Goal: Task Accomplishment & Management: Complete application form

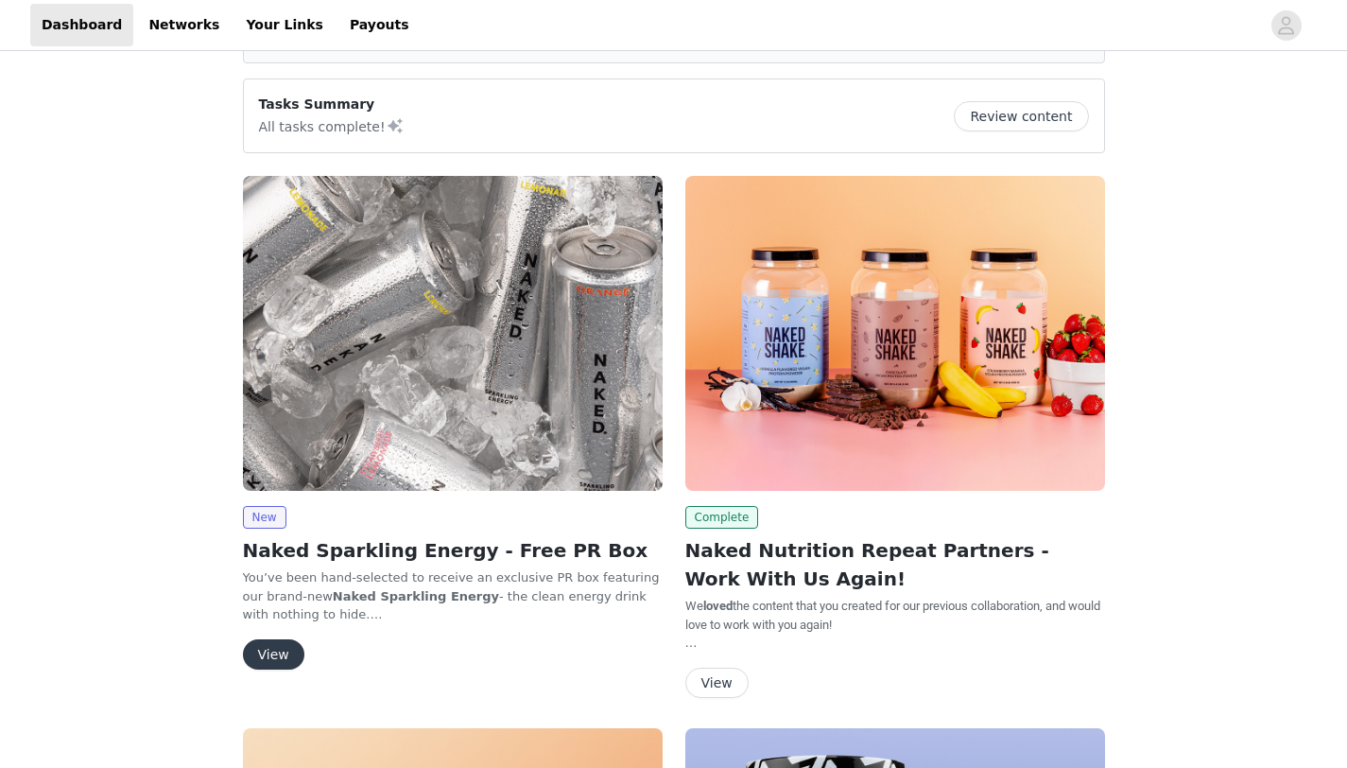
scroll to position [128, 0]
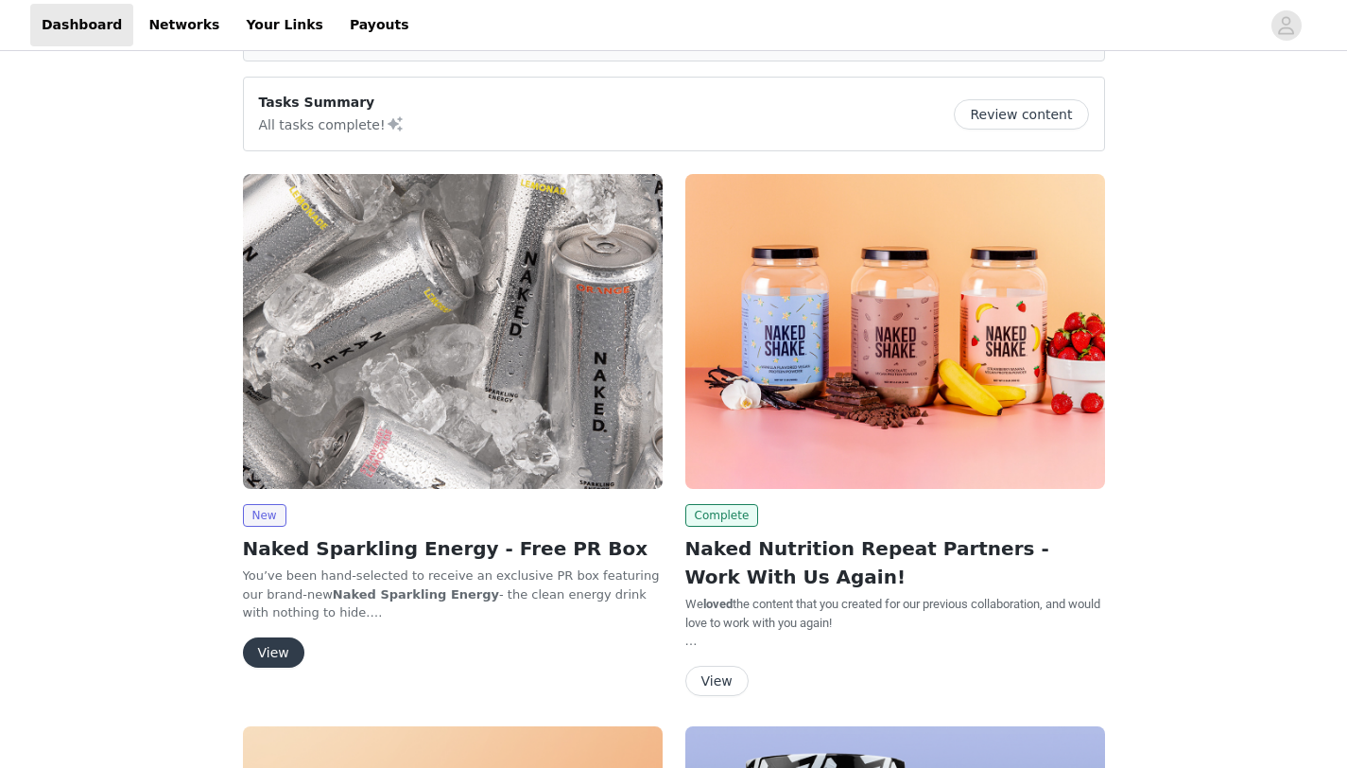
click at [283, 646] on button "View" at bounding box center [273, 652] width 61 height 30
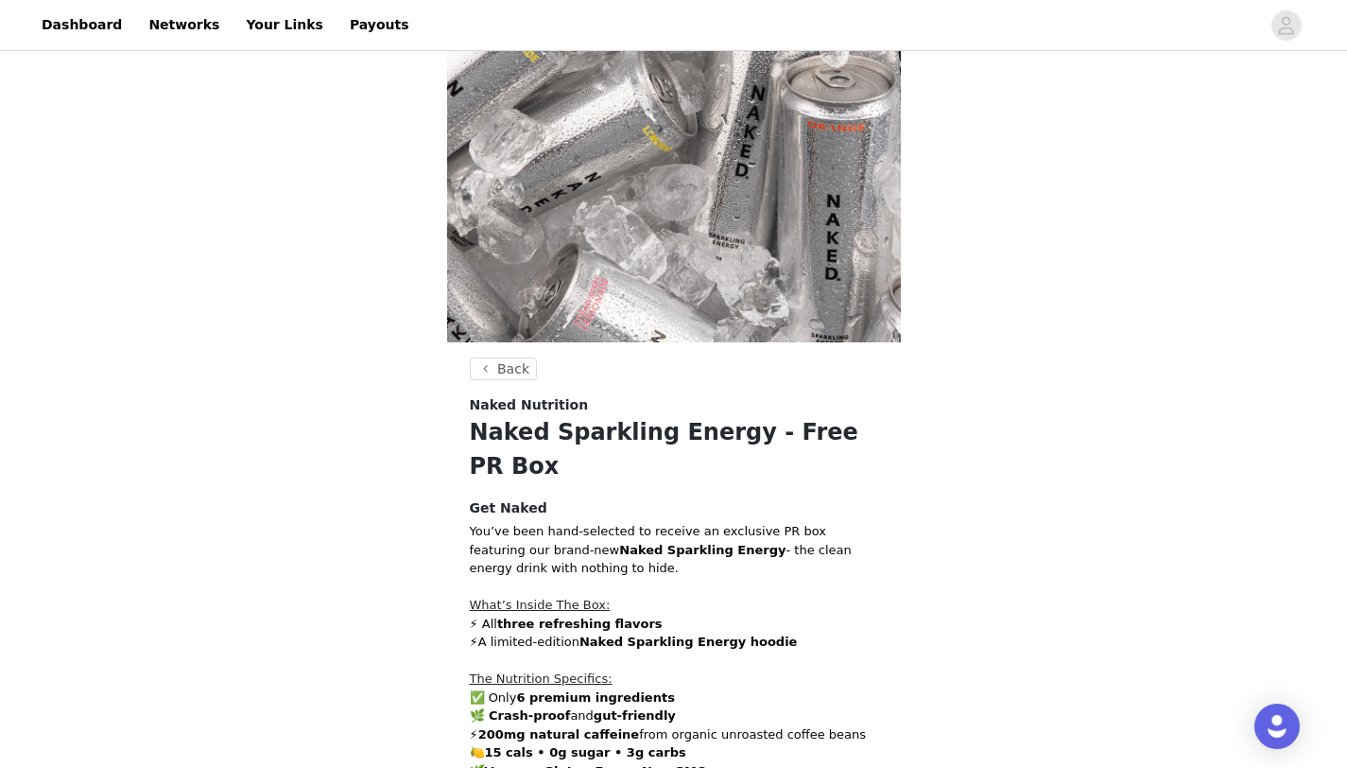
scroll to position [422, 0]
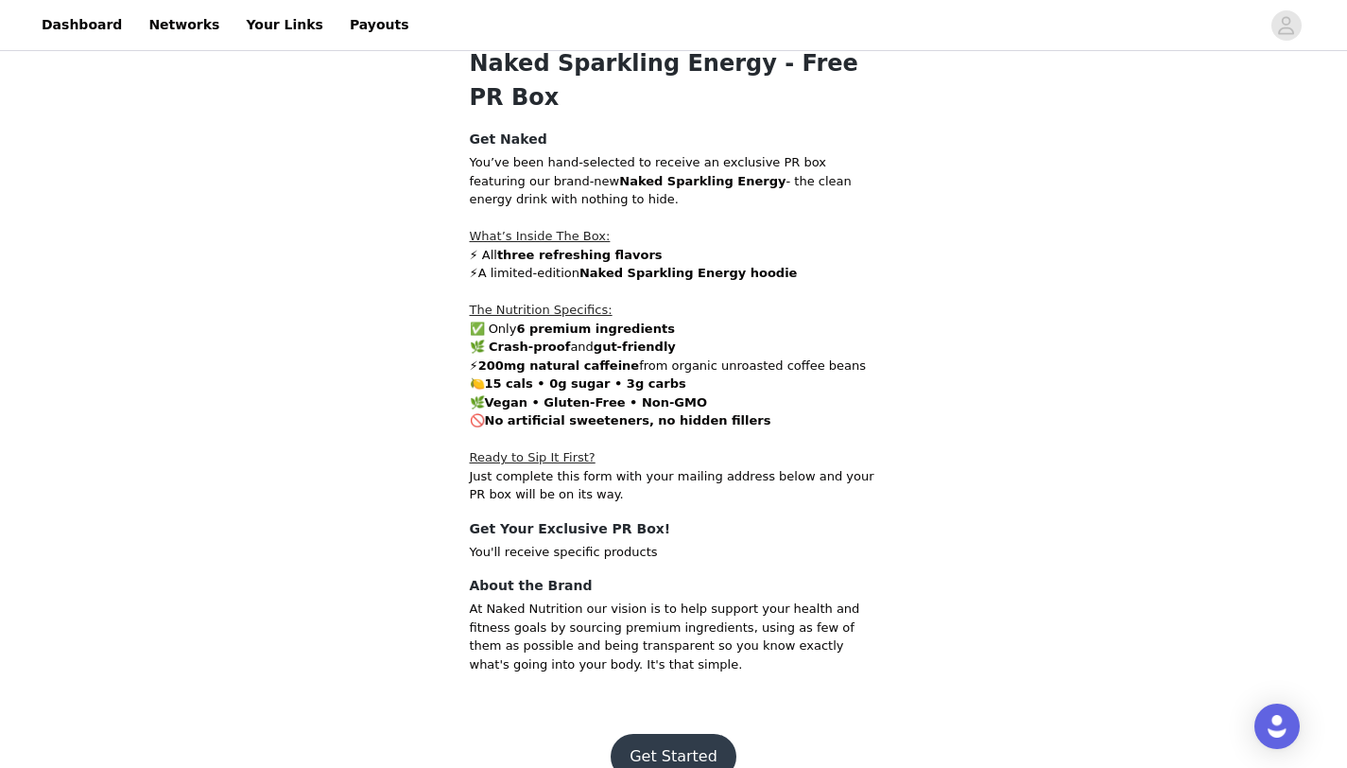
click at [678, 742] on button "Get Started" at bounding box center [674, 756] width 126 height 45
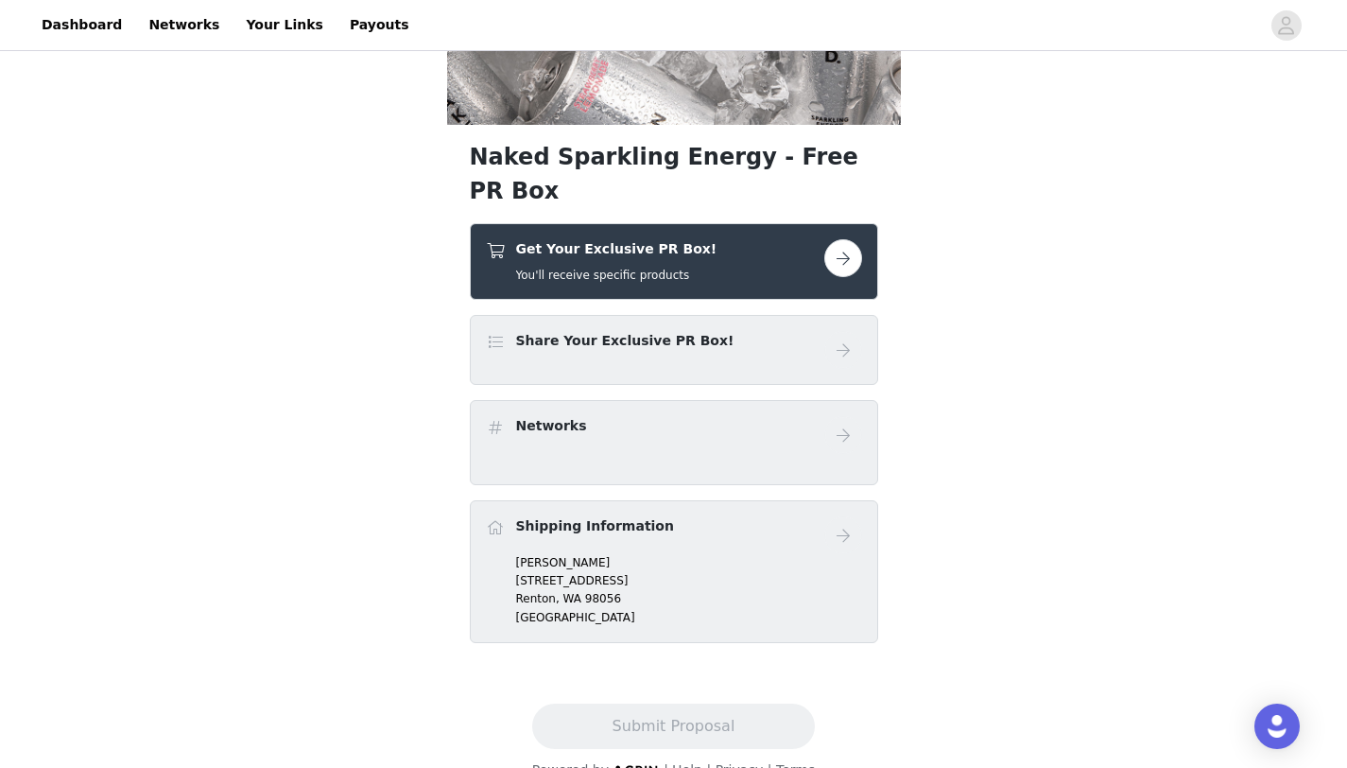
scroll to position [271, 0]
click at [830, 238] on button "button" at bounding box center [844, 257] width 38 height 38
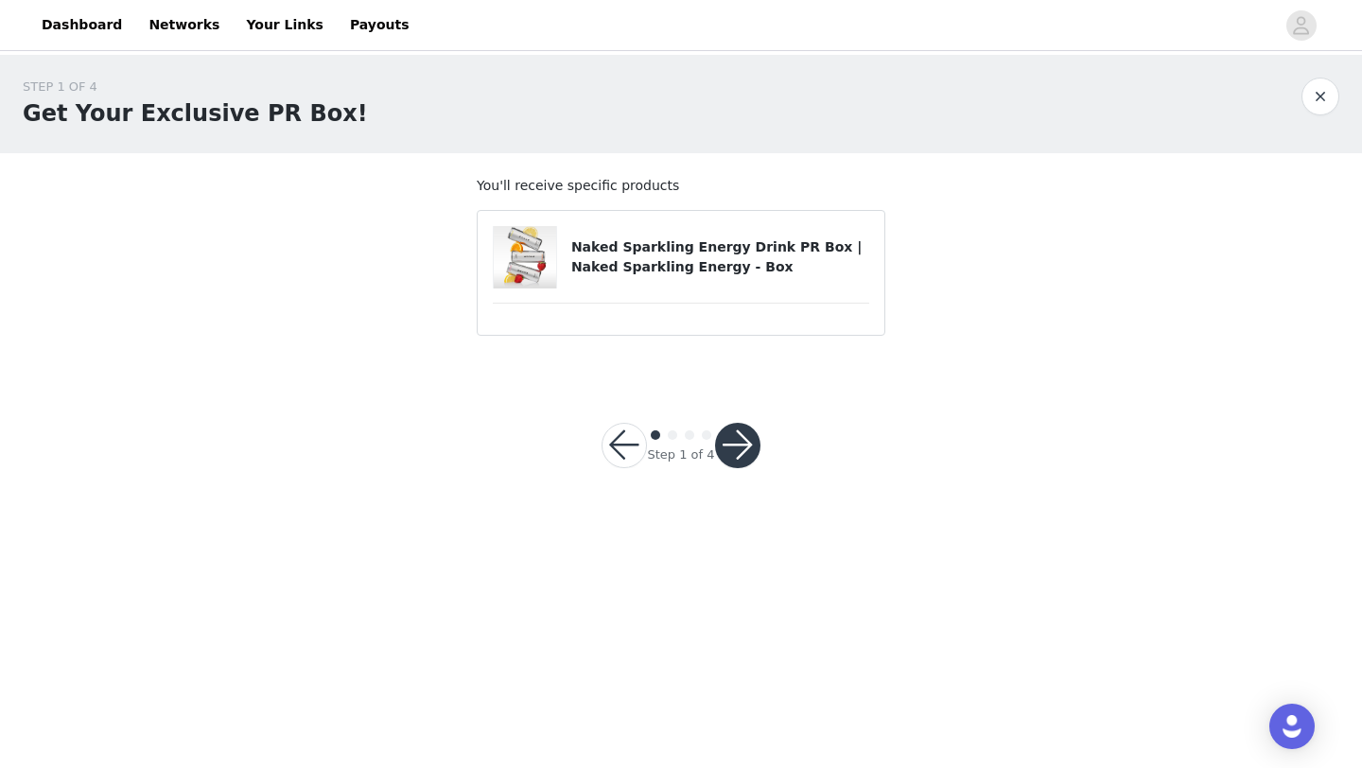
click at [728, 436] on button "button" at bounding box center [737, 445] width 45 height 45
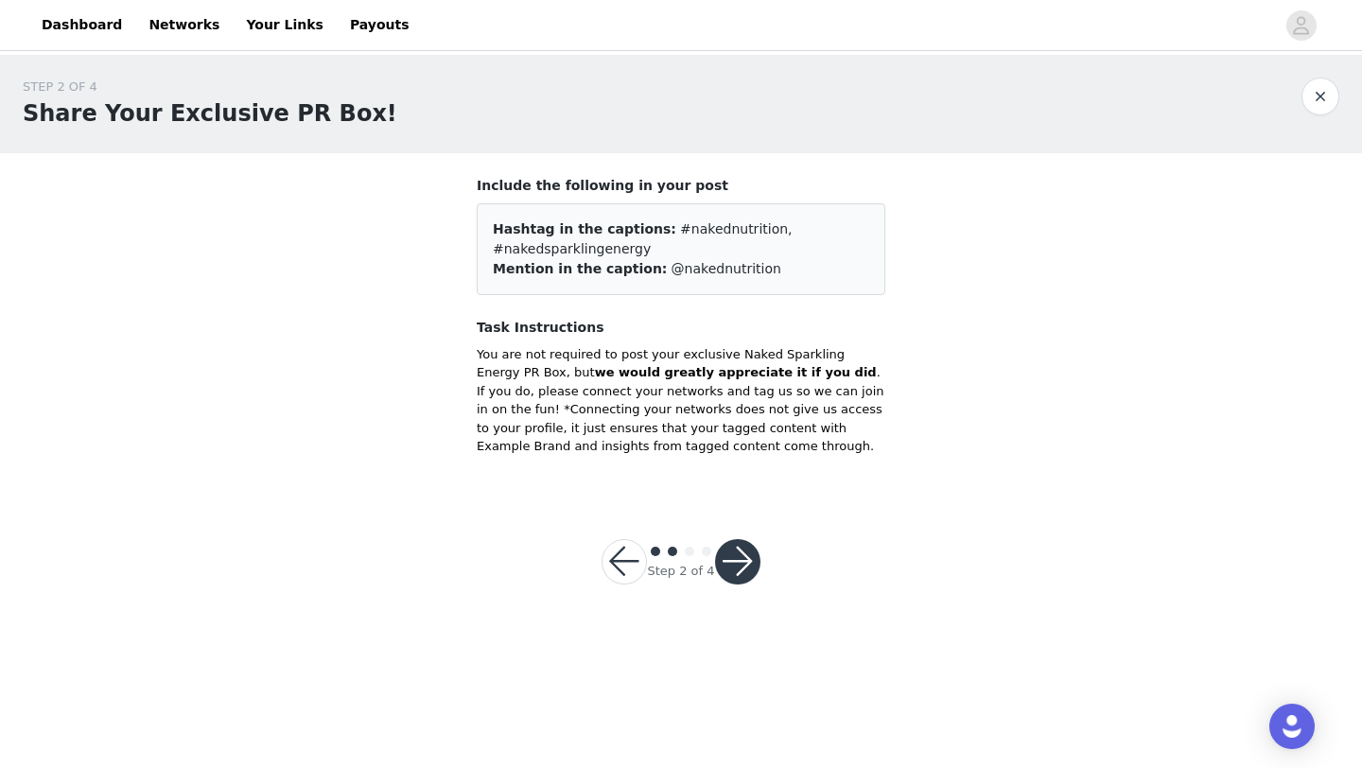
click at [736, 552] on button "button" at bounding box center [737, 561] width 45 height 45
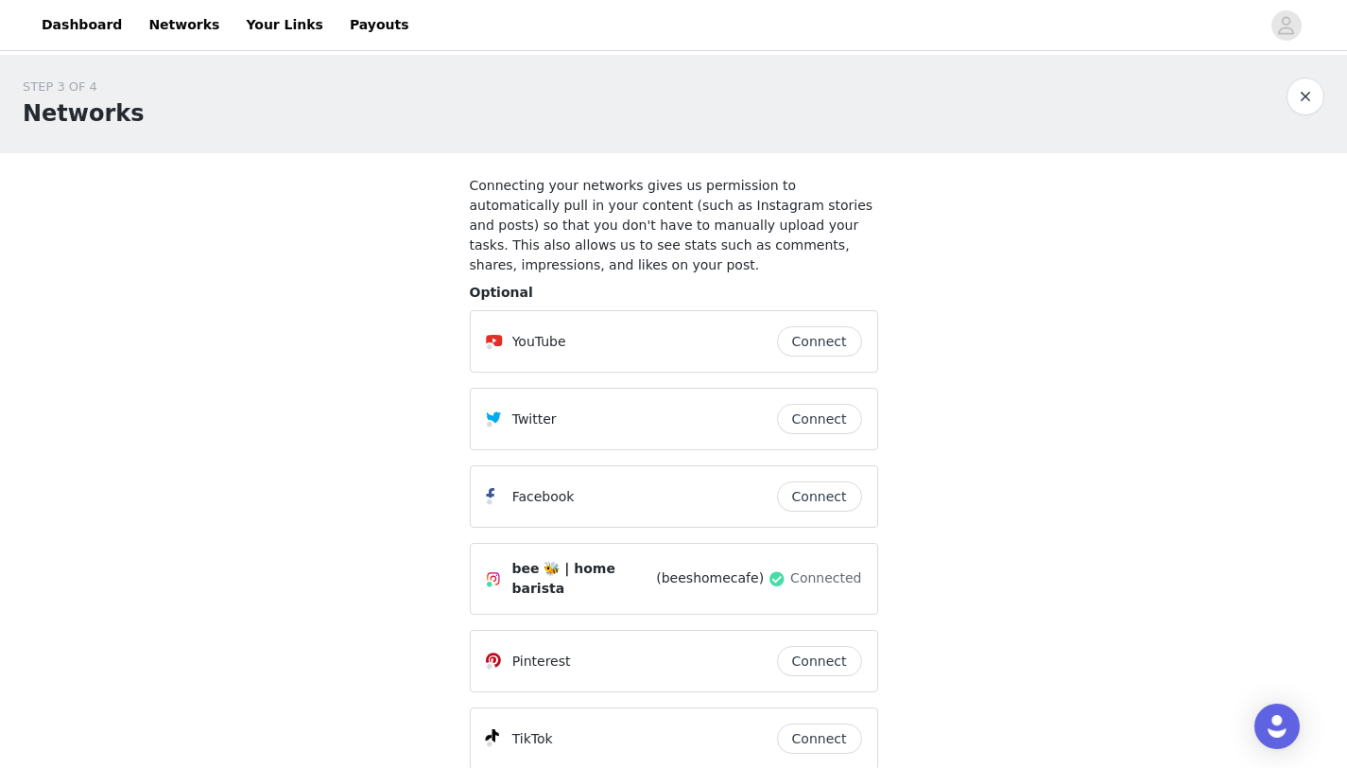
click at [744, 429] on div "Twitter Connect" at bounding box center [674, 419] width 376 height 30
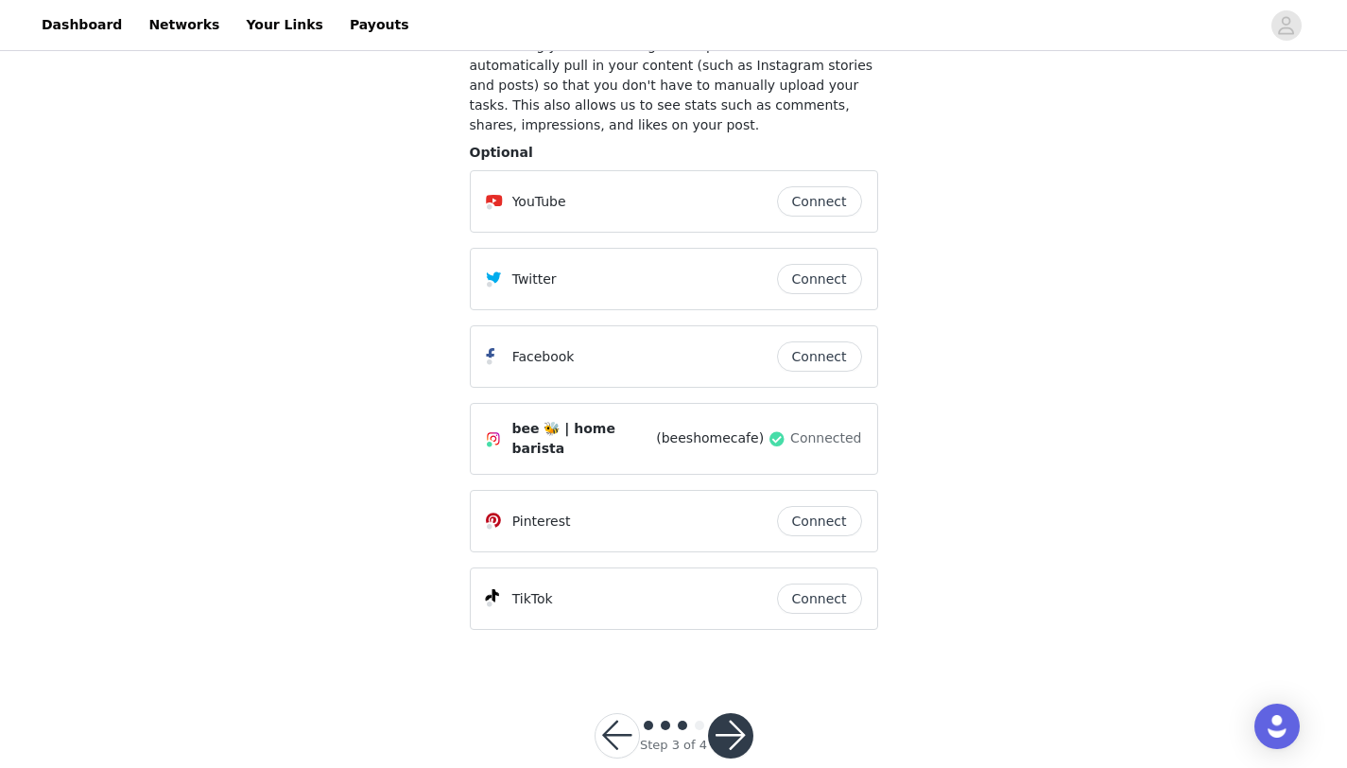
scroll to position [165, 0]
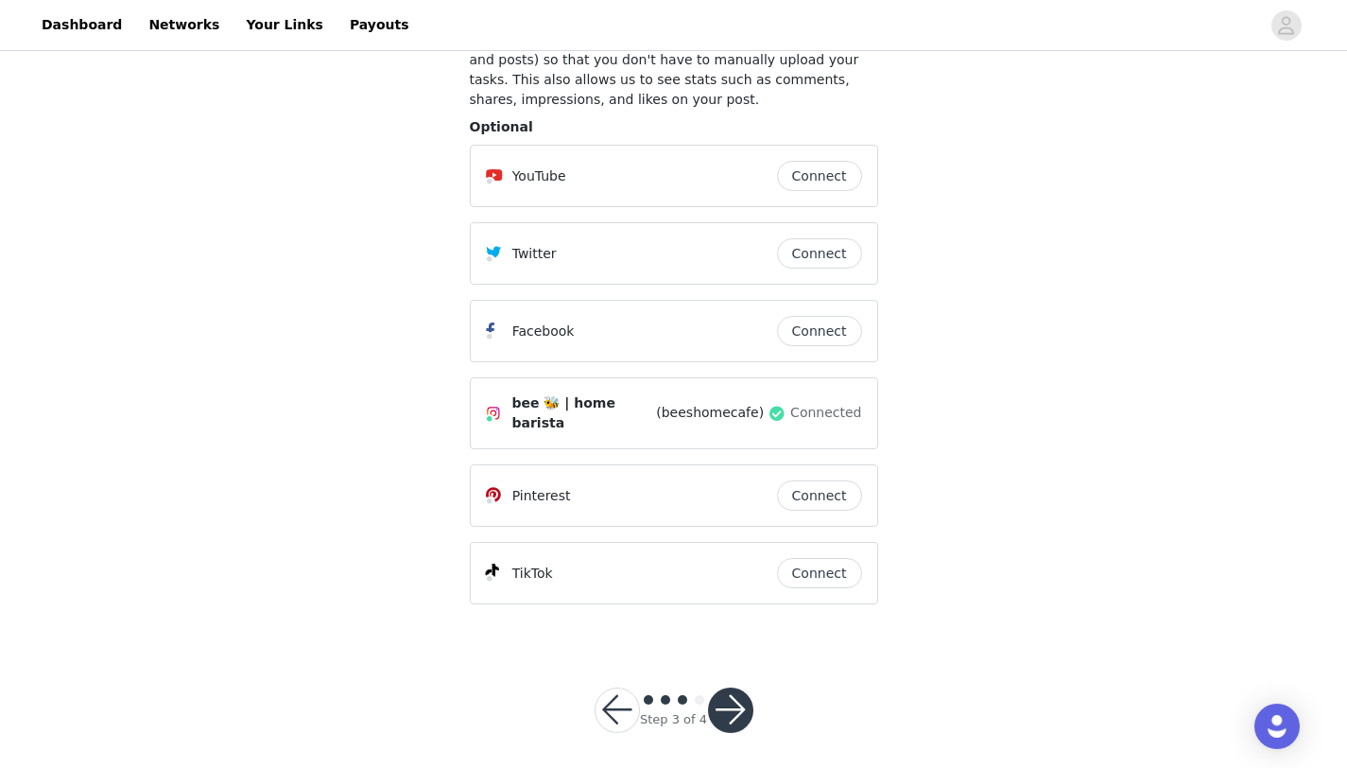
click at [739, 695] on button "button" at bounding box center [730, 709] width 45 height 45
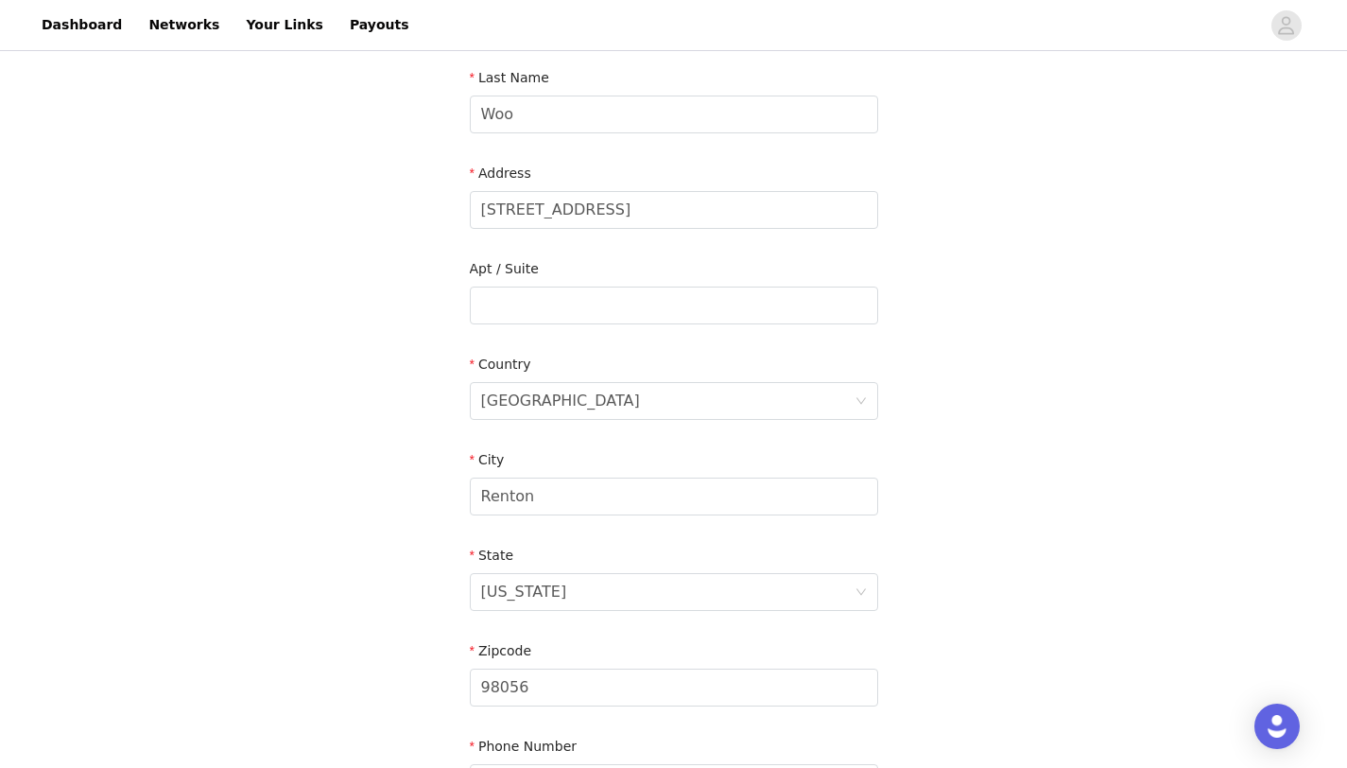
scroll to position [521, 0]
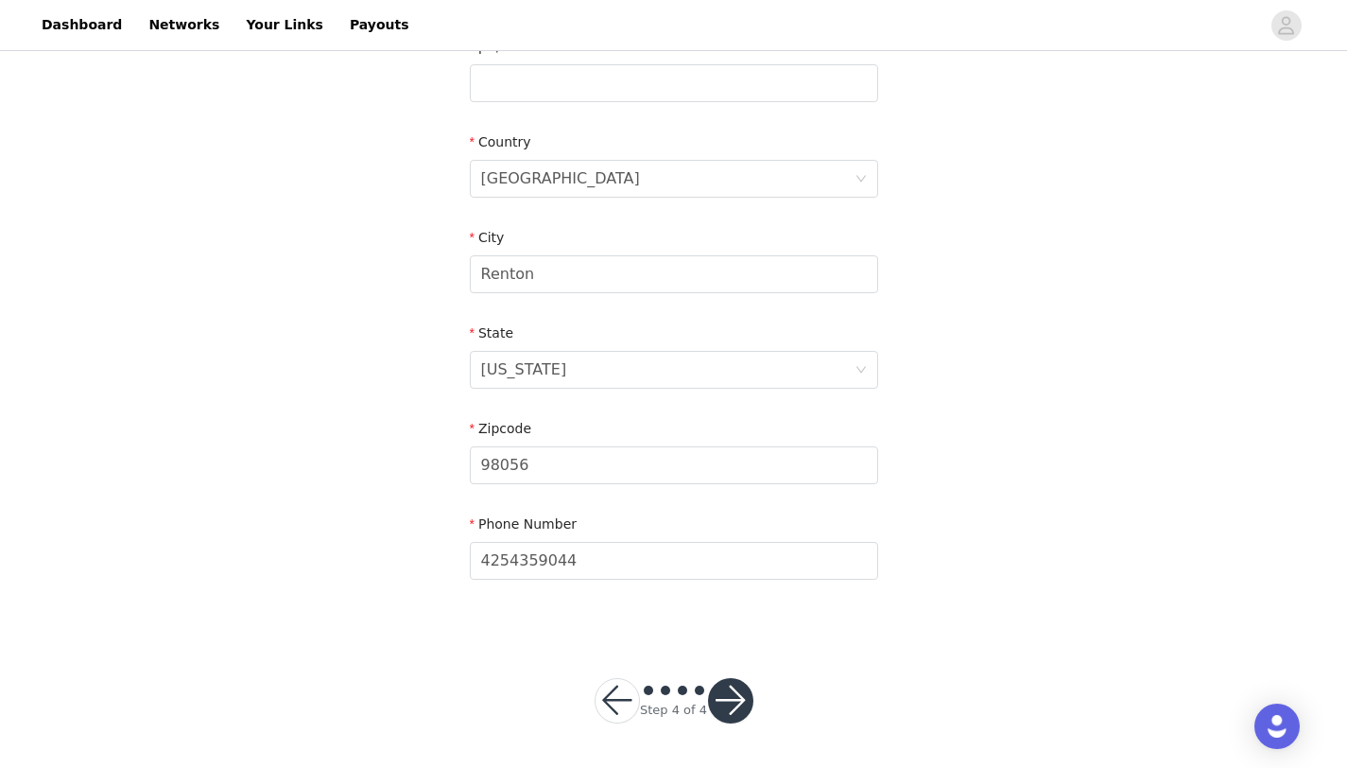
click at [730, 705] on button "button" at bounding box center [730, 700] width 45 height 45
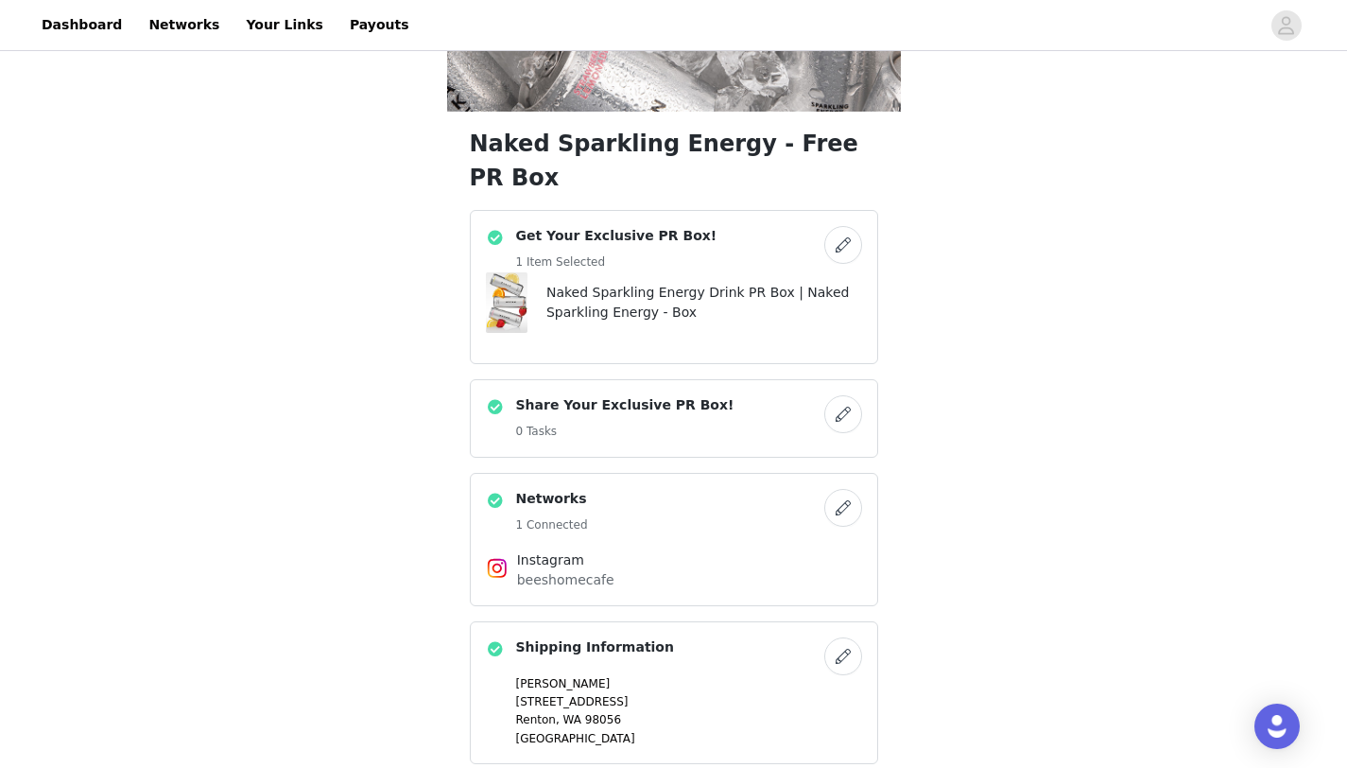
scroll to position [406, 0]
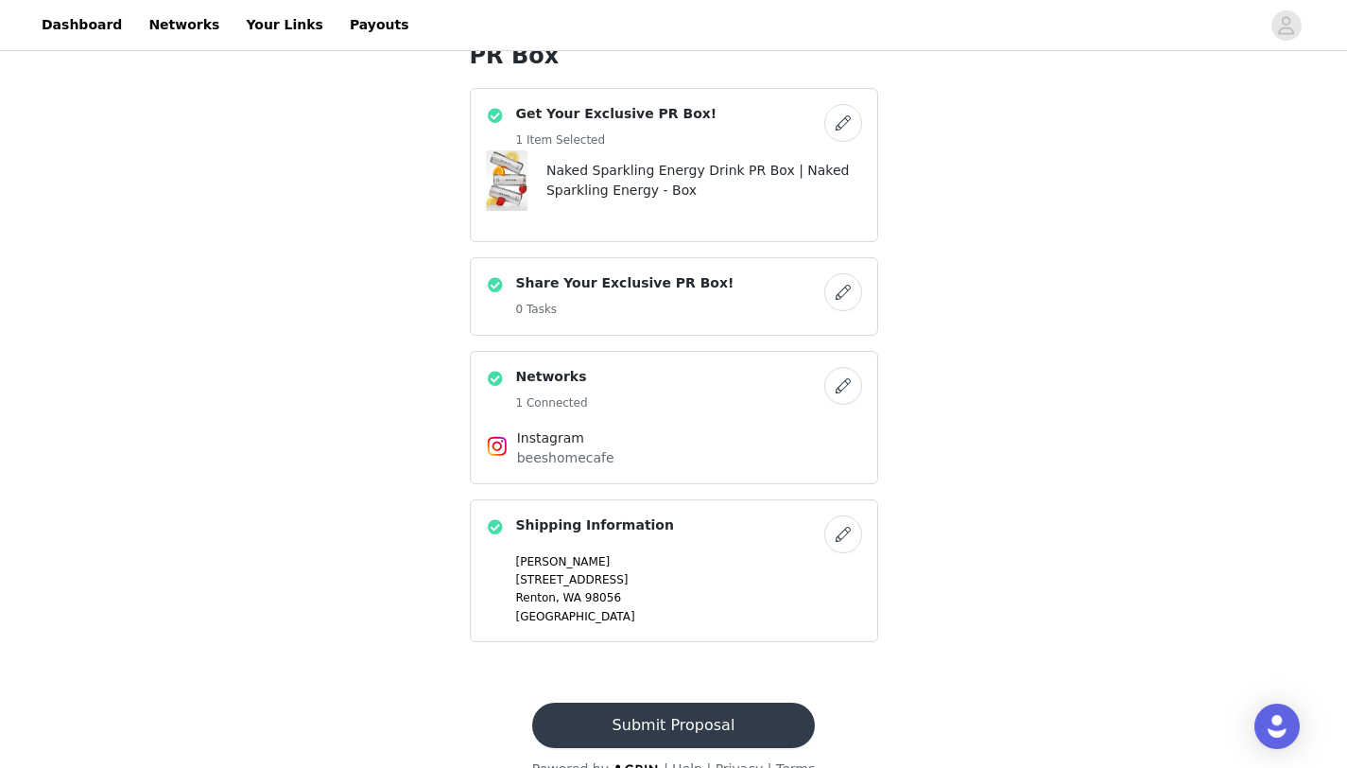
click at [705, 703] on button "Submit Proposal" at bounding box center [673, 725] width 283 height 45
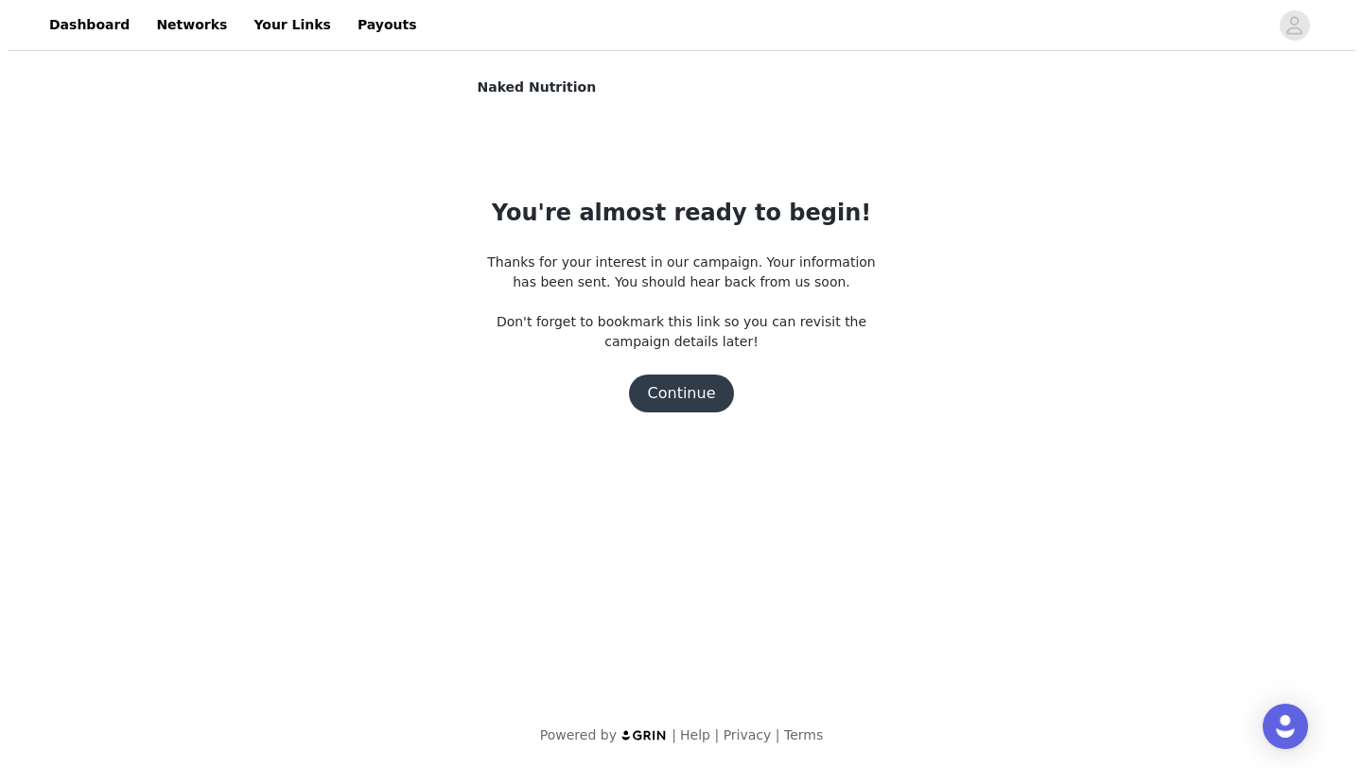
scroll to position [0, 0]
click at [671, 400] on button "Continue" at bounding box center [681, 393] width 106 height 38
